Goal: Transaction & Acquisition: Book appointment/travel/reservation

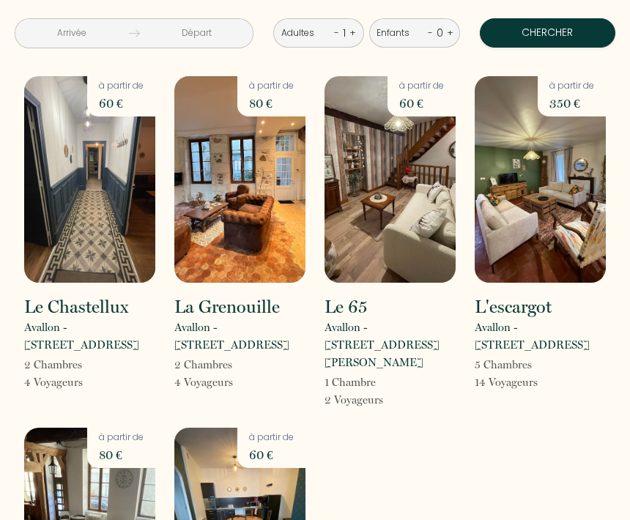
click at [421, 169] on img at bounding box center [390, 179] width 131 height 207
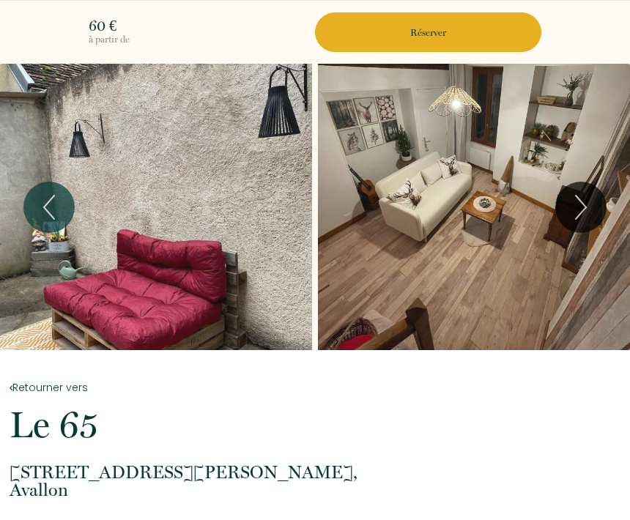
click at [46, 205] on icon "Previous" at bounding box center [49, 207] width 10 height 23
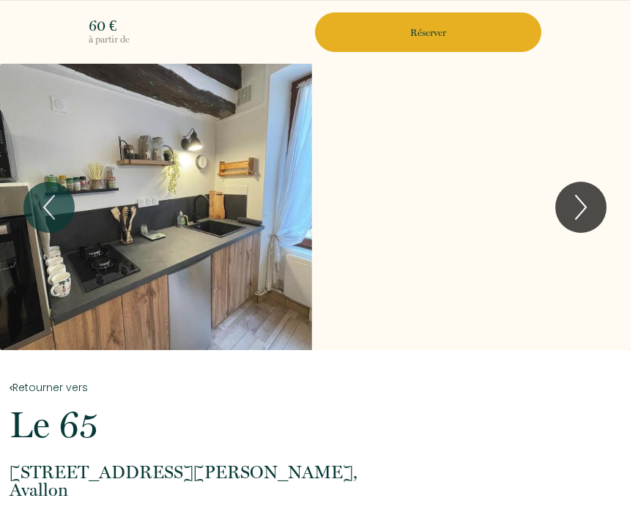
click at [56, 212] on icon "Previous" at bounding box center [49, 207] width 31 height 44
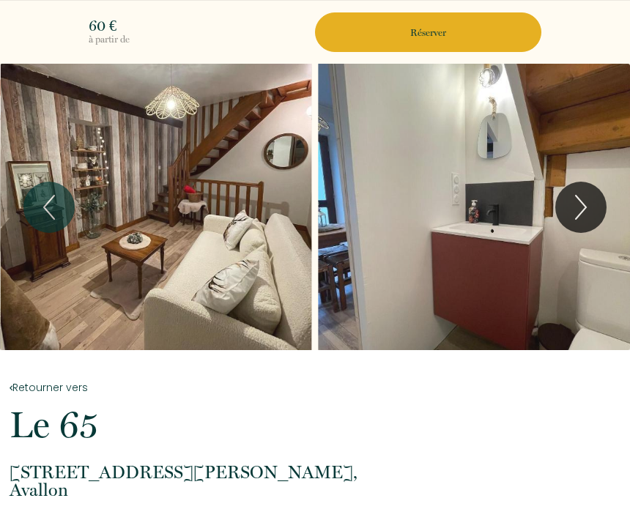
click at [44, 213] on icon "Previous" at bounding box center [49, 207] width 31 height 44
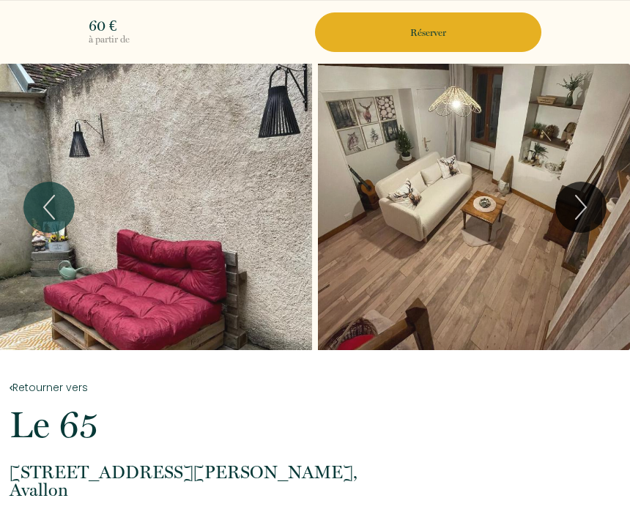
click at [47, 207] on icon "Previous" at bounding box center [49, 207] width 31 height 44
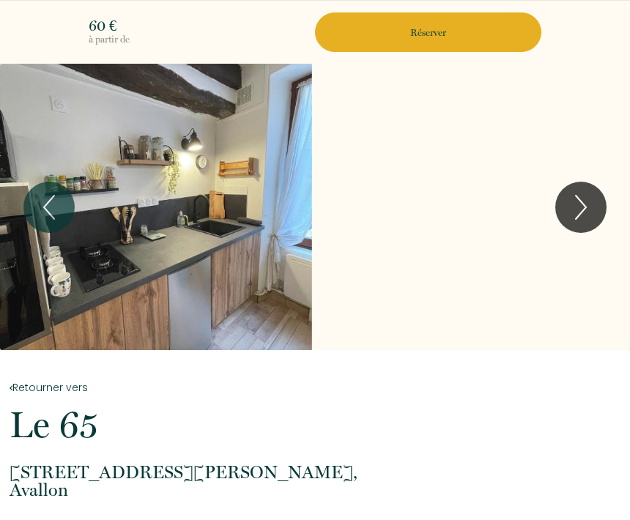
click at [583, 208] on icon "Next" at bounding box center [581, 207] width 31 height 44
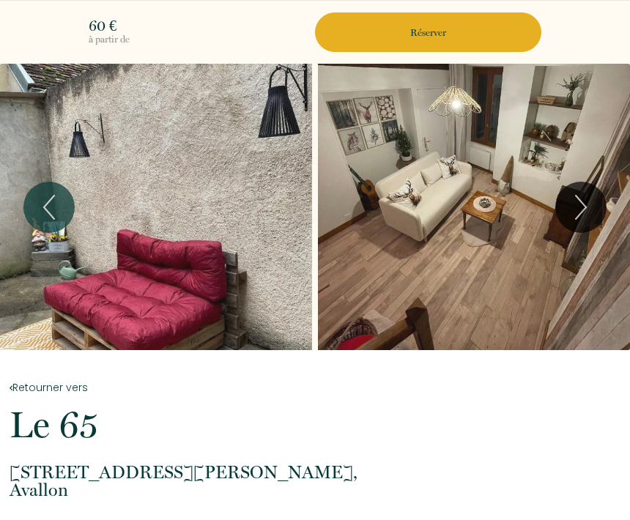
click at [583, 210] on icon "Next" at bounding box center [581, 207] width 31 height 44
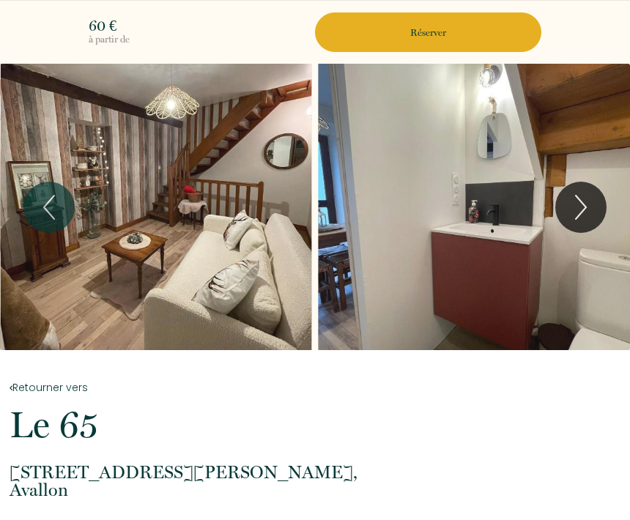
click at [578, 205] on icon "Next" at bounding box center [581, 207] width 31 height 44
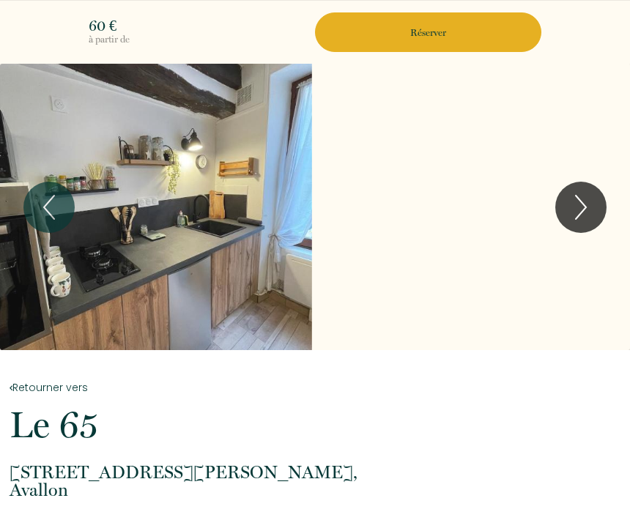
click at [434, 28] on p "Réserver" at bounding box center [428, 33] width 216 height 14
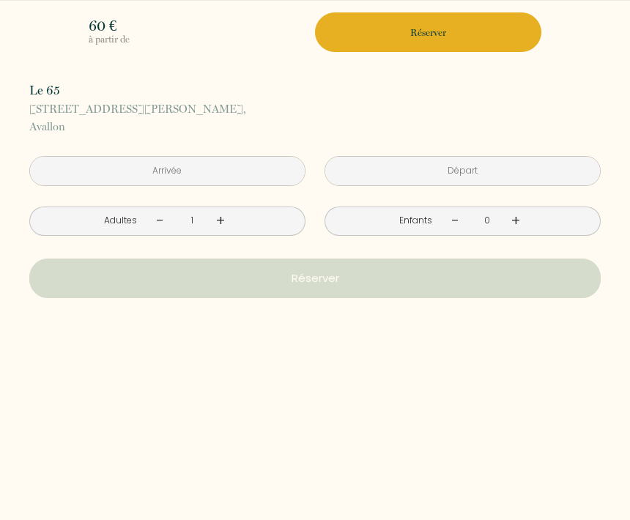
click at [243, 169] on input "text" at bounding box center [167, 171] width 275 height 29
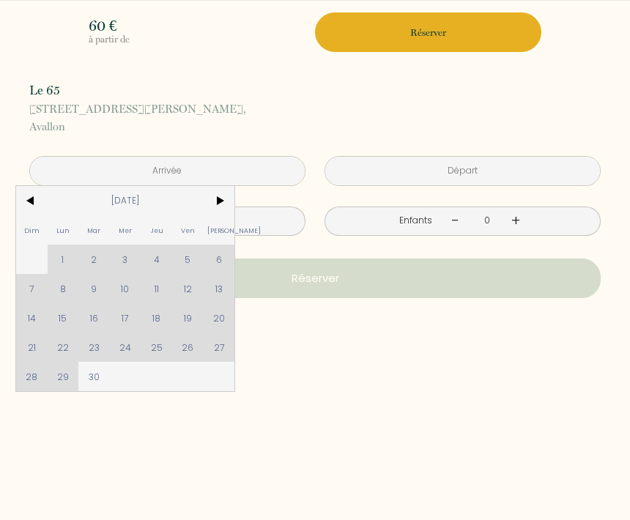
click at [126, 288] on div "Dim Lun Mar Mer Jeu Ven Sam 1 2 3 4 5 6 7 8 9 10 11 12 13 14 15 16 17 18 19 20 …" at bounding box center [125, 288] width 218 height 205
click at [129, 289] on div "Dim Lun Mar Mer Jeu Ven Sam 1 2 3 4 5 6 7 8 9 10 11 12 13 14 15 16 17 18 19 20 …" at bounding box center [125, 288] width 218 height 205
click at [127, 291] on div "Dim Lun Mar Mer Jeu Ven Sam 1 2 3 4 5 6 7 8 9 10 11 12 13 14 15 16 17 18 19 20 …" at bounding box center [125, 288] width 218 height 205
click at [372, 108] on span "[STREET_ADDRESS][PERSON_NAME]," at bounding box center [315, 109] width 572 height 18
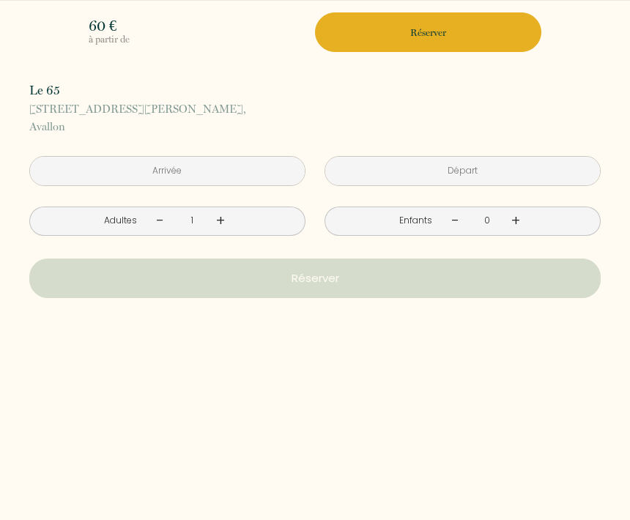
click at [233, 172] on input "text" at bounding box center [167, 171] width 275 height 29
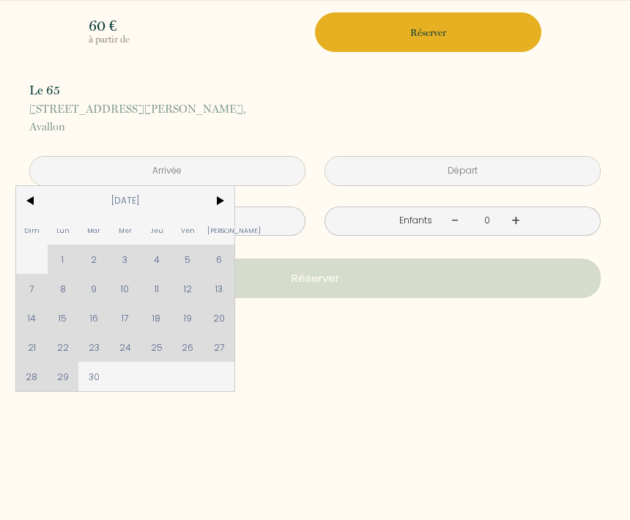
click at [128, 292] on div "Dim Lun Mar Mer Jeu Ven Sam 1 2 3 4 5 6 7 8 9 10 11 12 13 14 15 16 17 18 19 20 …" at bounding box center [125, 288] width 218 height 205
click at [405, 394] on div "à partir de 60 € Le 65 [STREET_ADDRESS][PERSON_NAME] < [DATE] > Dim Lun Mar Mer…" at bounding box center [315, 278] width 630 height 485
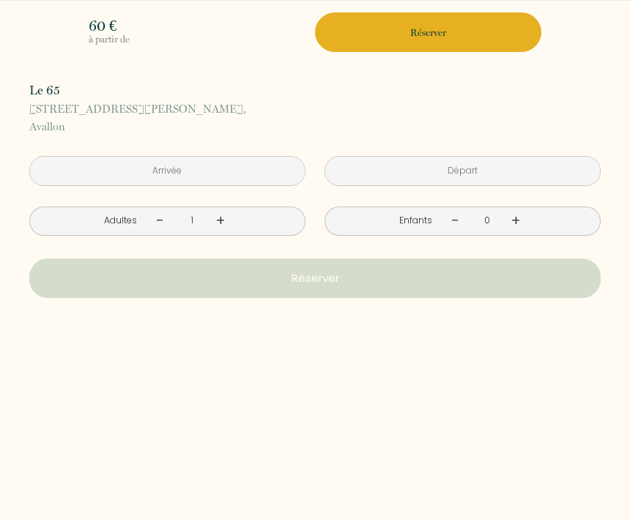
click at [243, 166] on input "text" at bounding box center [167, 171] width 275 height 29
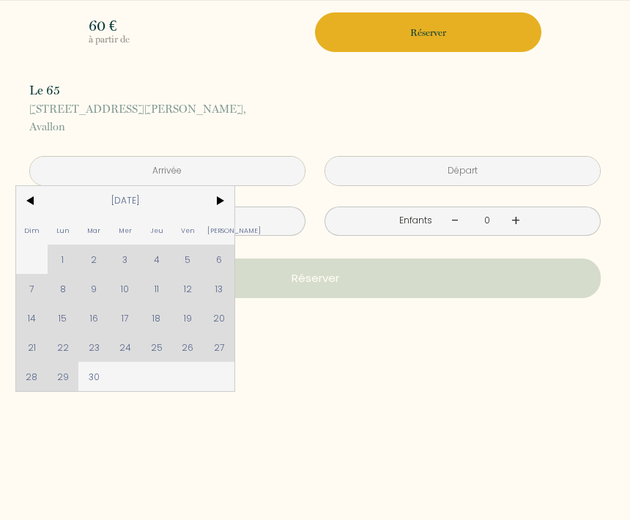
click at [95, 375] on span "30" at bounding box center [94, 376] width 32 height 29
type input "[DATE]"
type input "Mer 01 Octobre 2025"
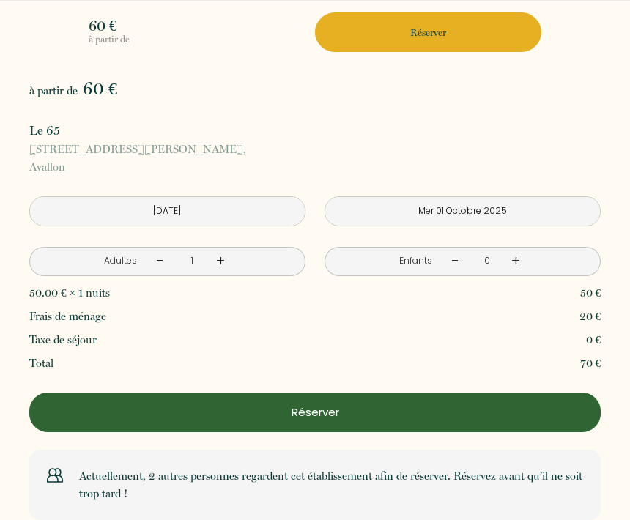
click at [212, 166] on p "[STREET_ADDRESS][PERSON_NAME]" at bounding box center [315, 158] width 572 height 35
click at [207, 208] on input "[DATE]" at bounding box center [167, 211] width 275 height 29
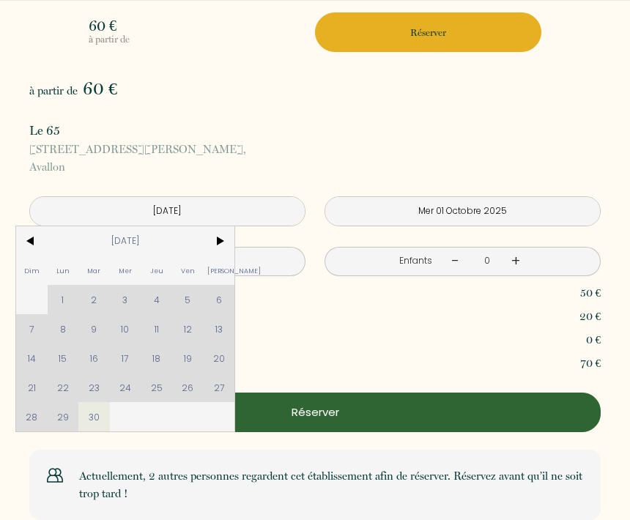
click at [132, 326] on div "Dim Lun Mar Mer Jeu Ven Sam 1 2 3 4 5 6 7 8 9 10 11 12 13 14 15 16 17 18 19 20 …" at bounding box center [125, 328] width 218 height 205
